Goal: Task Accomplishment & Management: Manage account settings

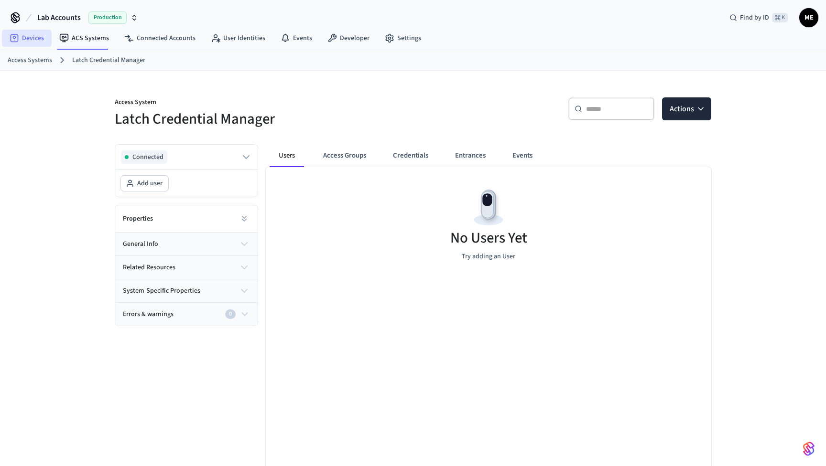
click at [40, 36] on link "Devices" at bounding box center [27, 38] width 50 height 17
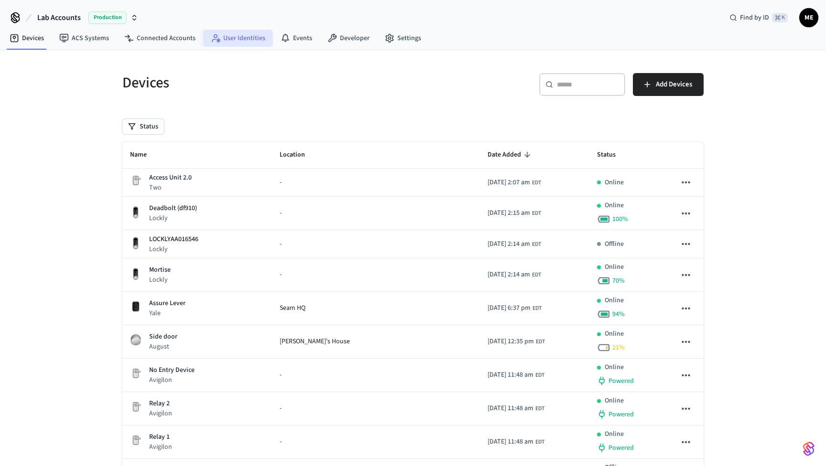
click at [251, 40] on link "User Identities" at bounding box center [238, 38] width 70 height 17
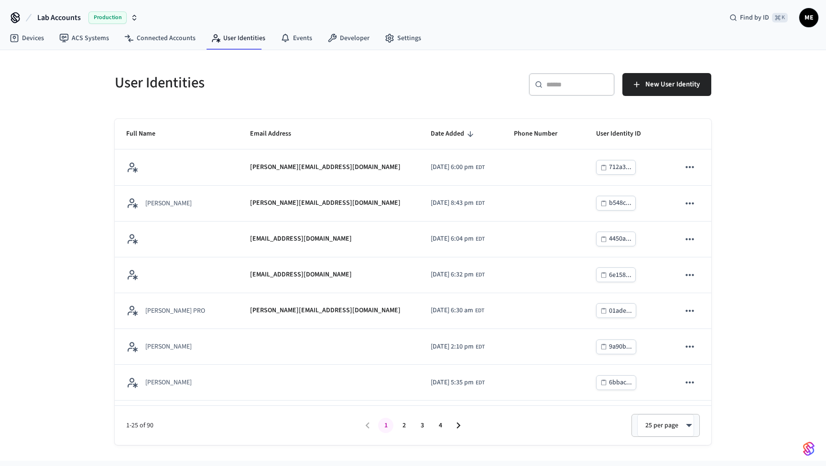
click at [612, 89] on div "​ ​" at bounding box center [571, 84] width 86 height 23
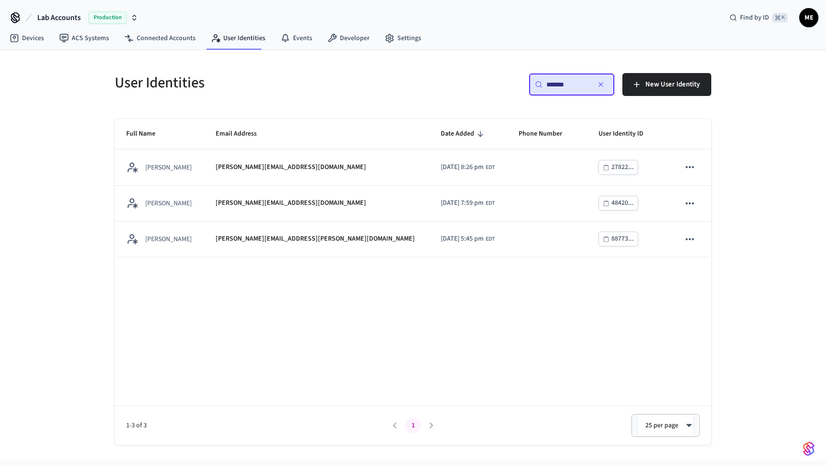
type input "*******"
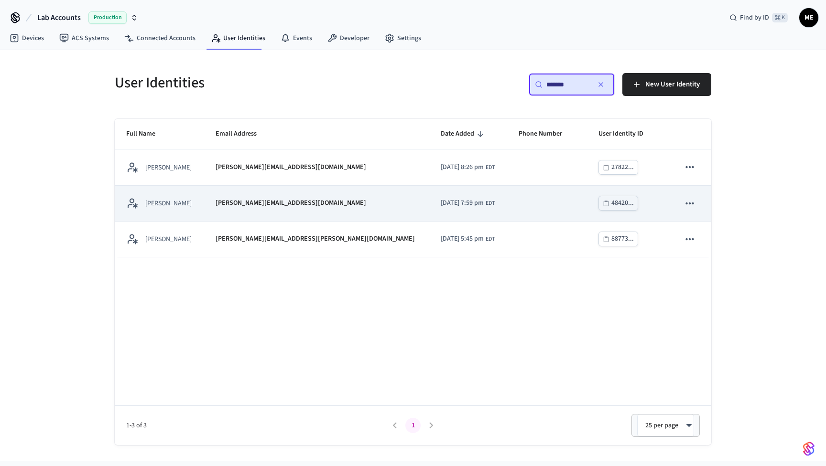
drag, startPoint x: 590, startPoint y: 89, endPoint x: 435, endPoint y: 211, distance: 197.3
click at [435, 211] on td "[DATE] 7:59 pm EDT" at bounding box center [468, 204] width 78 height 36
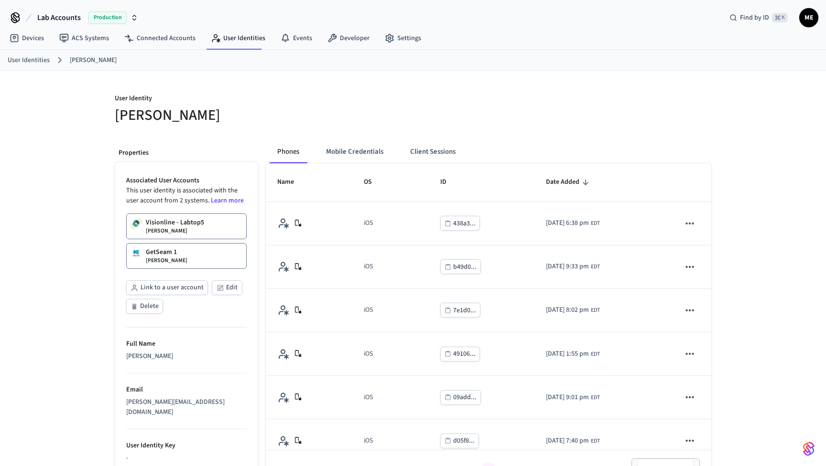
click at [189, 292] on button "Link to a user account" at bounding box center [167, 287] width 82 height 15
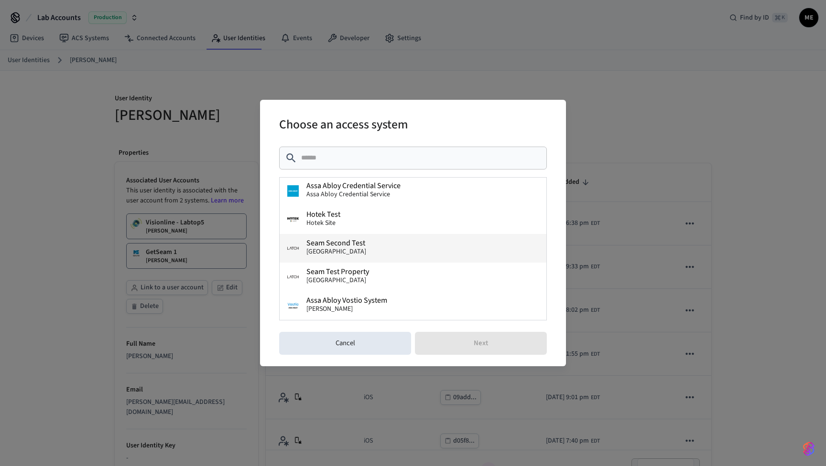
scroll to position [316, 0]
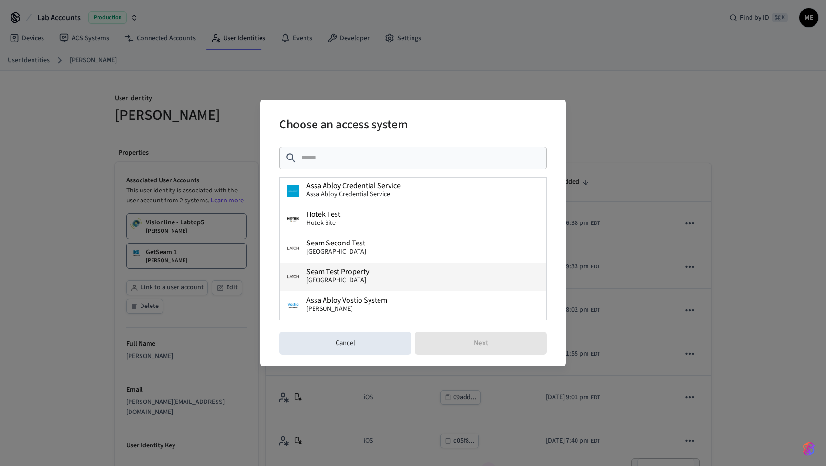
click at [357, 273] on span "Seam Test Property" at bounding box center [337, 272] width 63 height 8
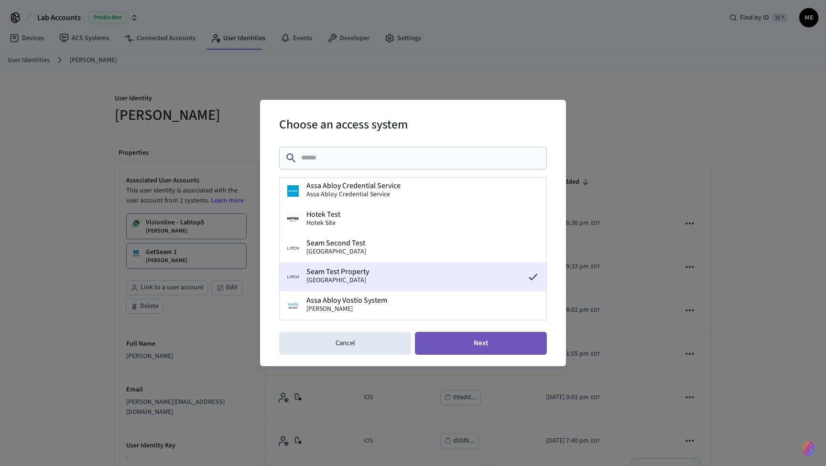
click at [448, 338] on button "Next" at bounding box center [481, 343] width 132 height 23
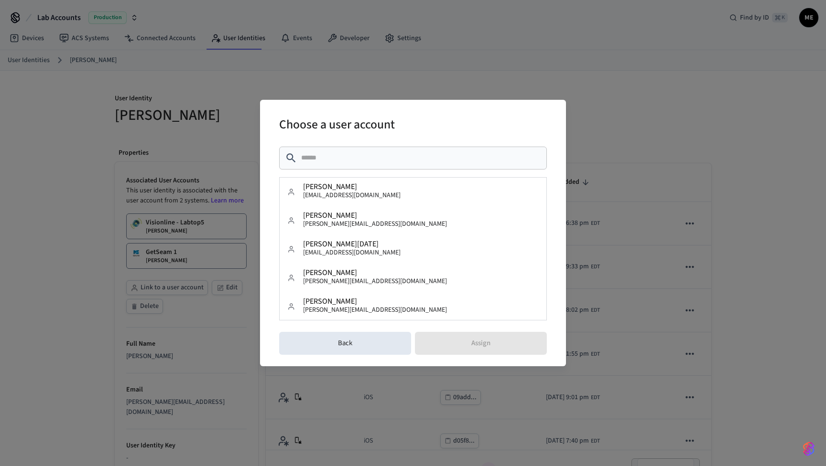
click at [396, 164] on div "​ ​" at bounding box center [413, 158] width 268 height 23
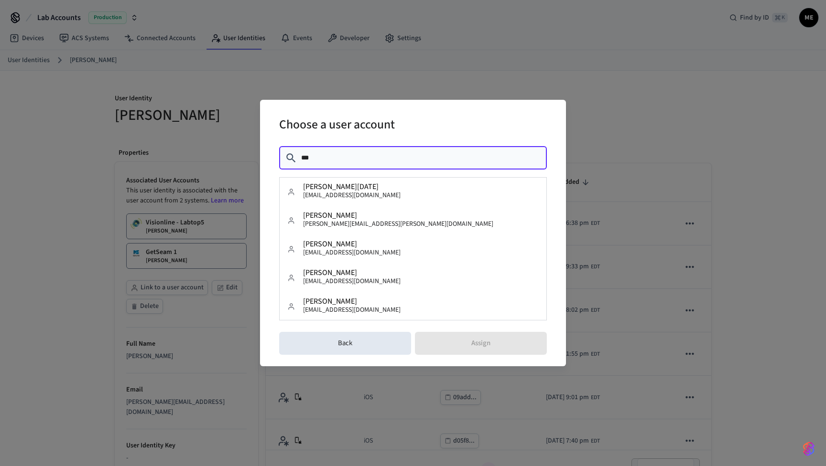
type input "****"
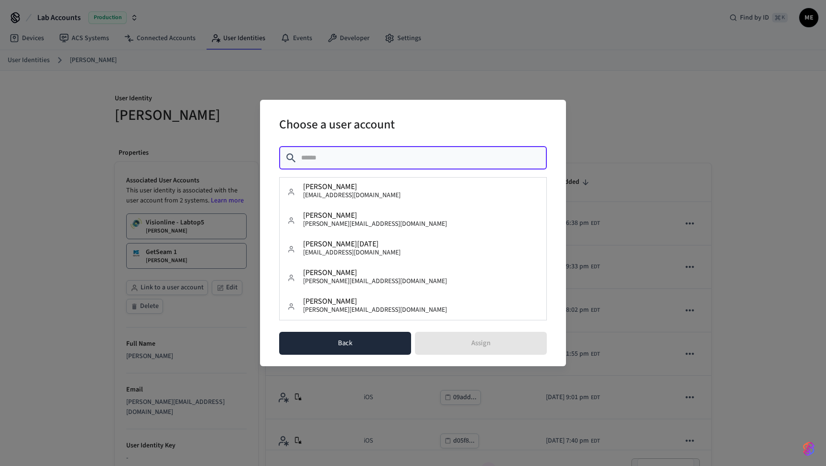
click at [381, 335] on button "Back" at bounding box center [345, 343] width 132 height 23
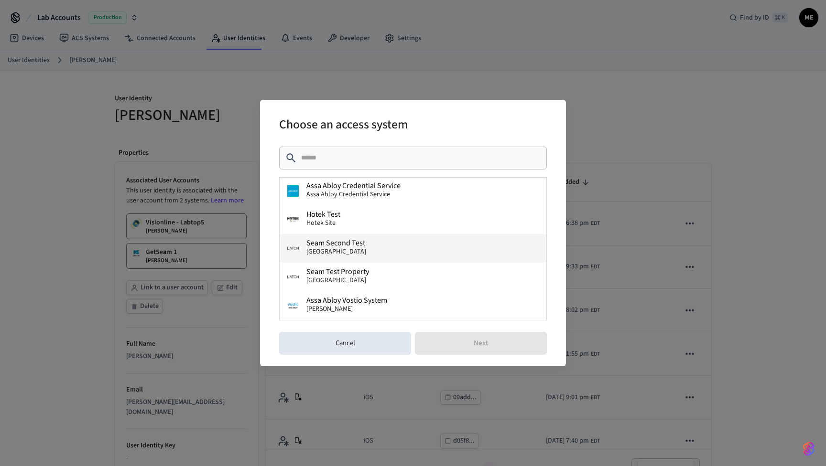
click at [379, 254] on button "Seam Second Test Latch Building" at bounding box center [413, 248] width 267 height 29
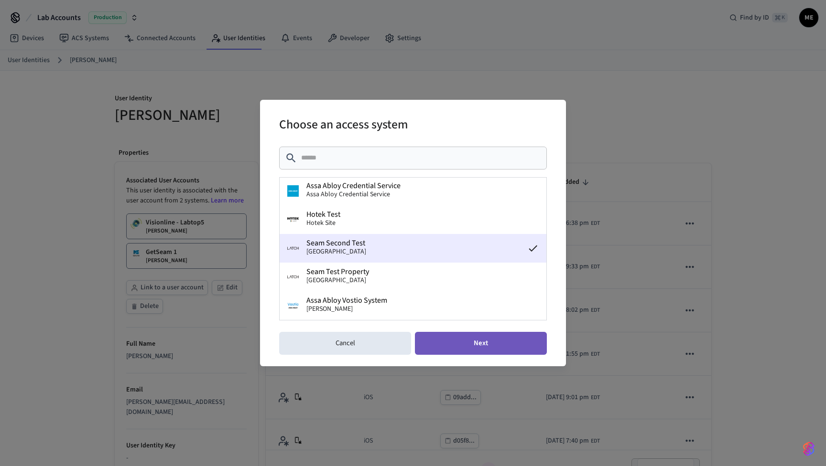
click at [463, 348] on button "Next" at bounding box center [481, 343] width 132 height 23
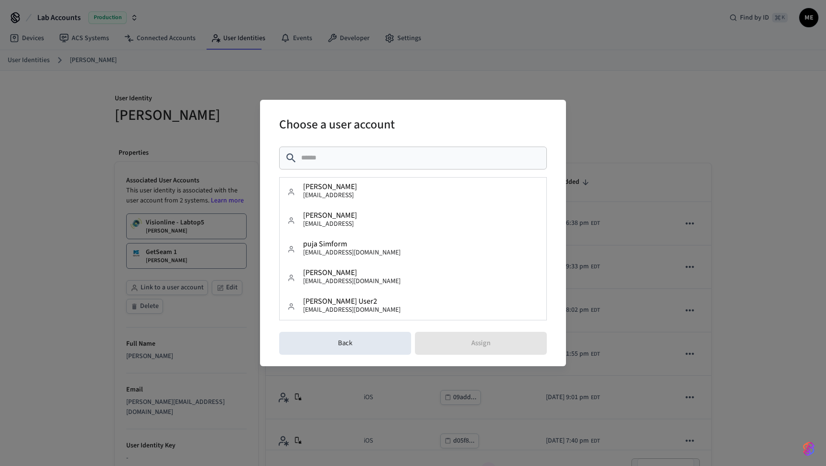
click at [383, 162] on input "text" at bounding box center [421, 158] width 240 height 10
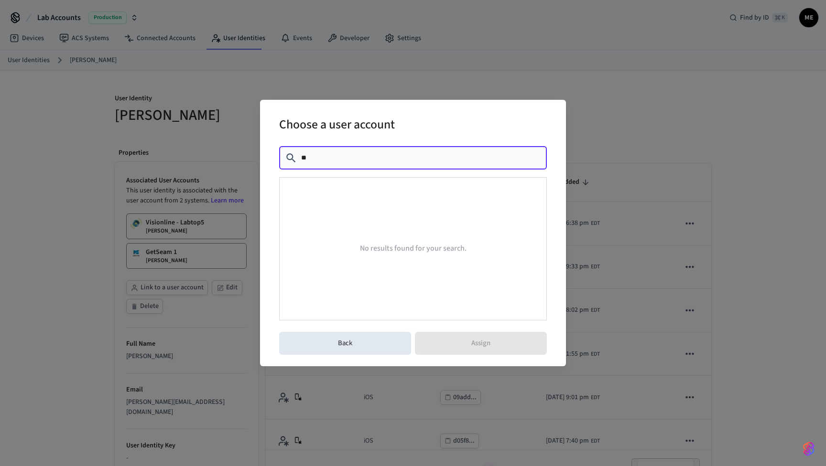
type input "*"
